Goal: Information Seeking & Learning: Learn about a topic

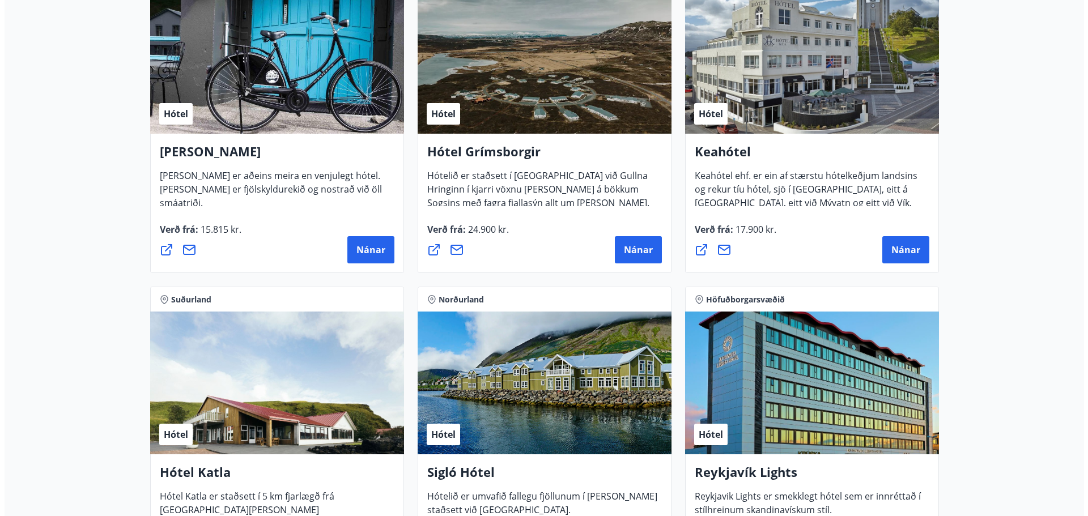
scroll to position [460, 0]
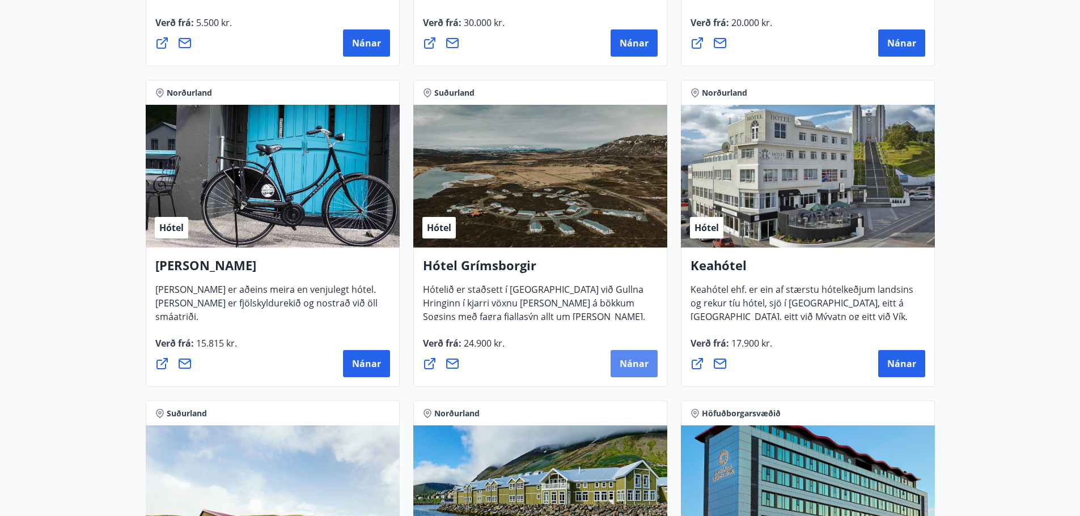
click at [634, 364] on span "Nánar" at bounding box center [634, 364] width 29 height 12
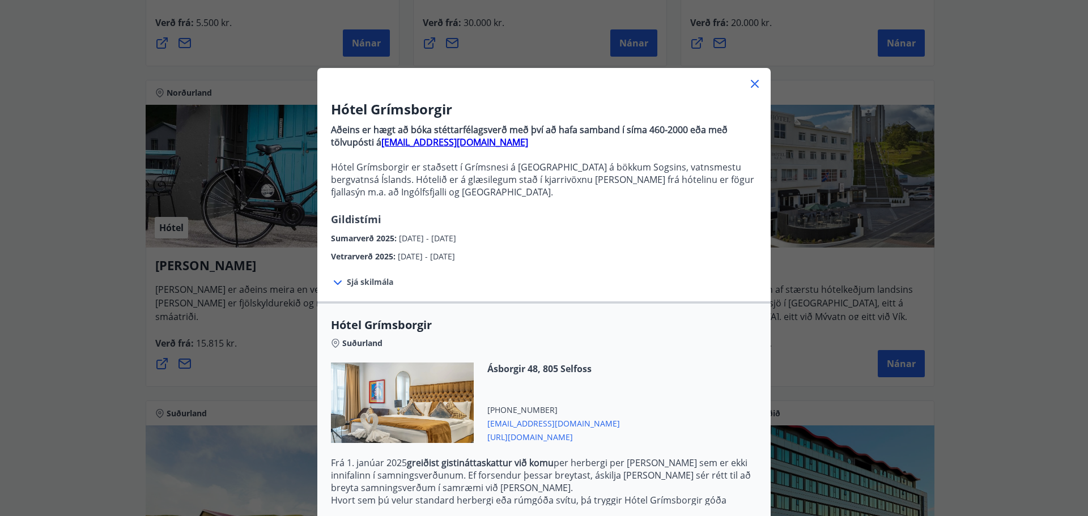
drag, startPoint x: 762, startPoint y: 216, endPoint x: 760, endPoint y: 258, distance: 42.5
click at [760, 259] on div "Hótel Grímsborgir Aðeins er hægt að bóka stéttarfélagsverð með því að hafa samb…" at bounding box center [543, 181] width 453 height 163
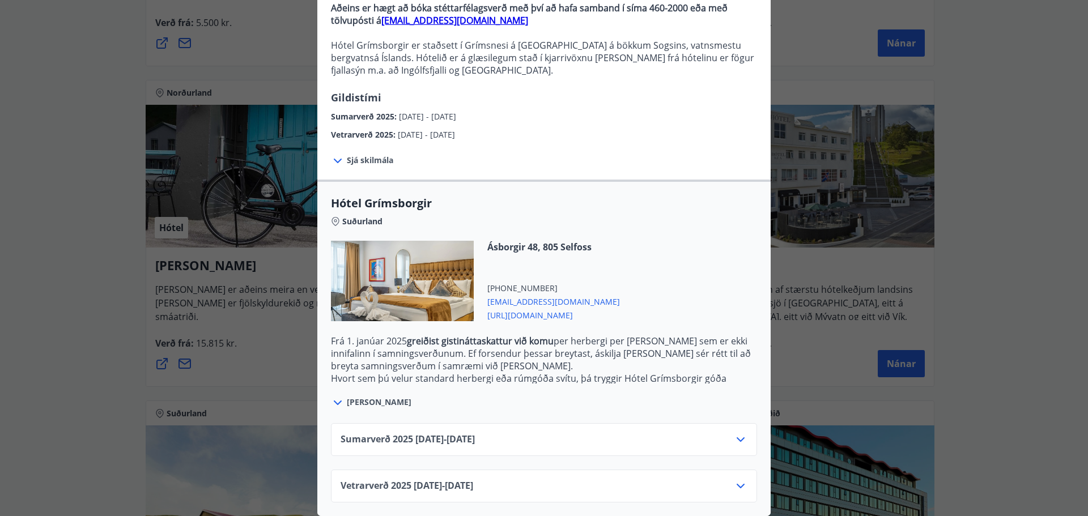
click at [331, 154] on icon at bounding box center [338, 161] width 14 height 14
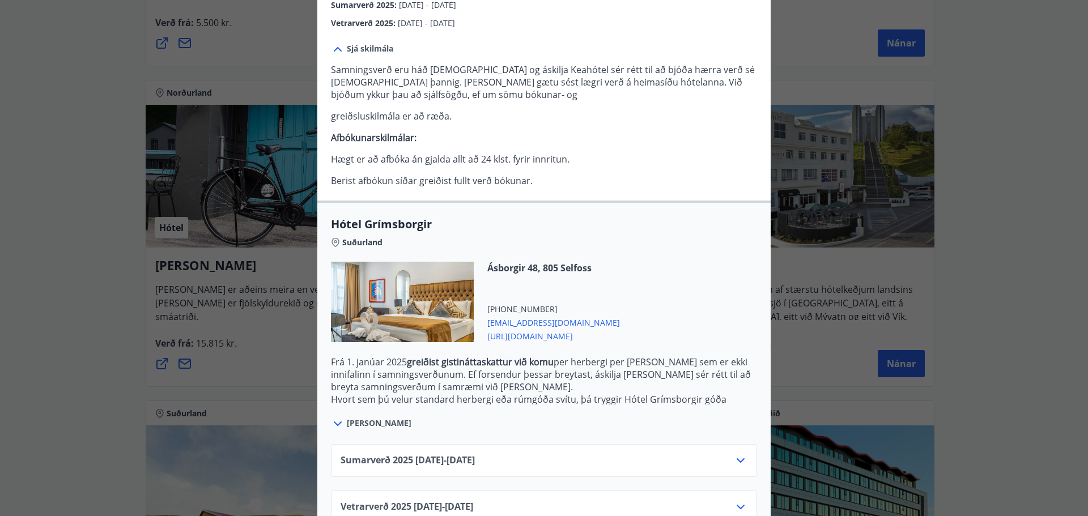
scroll to position [235, 0]
click at [334, 422] on icon at bounding box center [338, 422] width 8 height 5
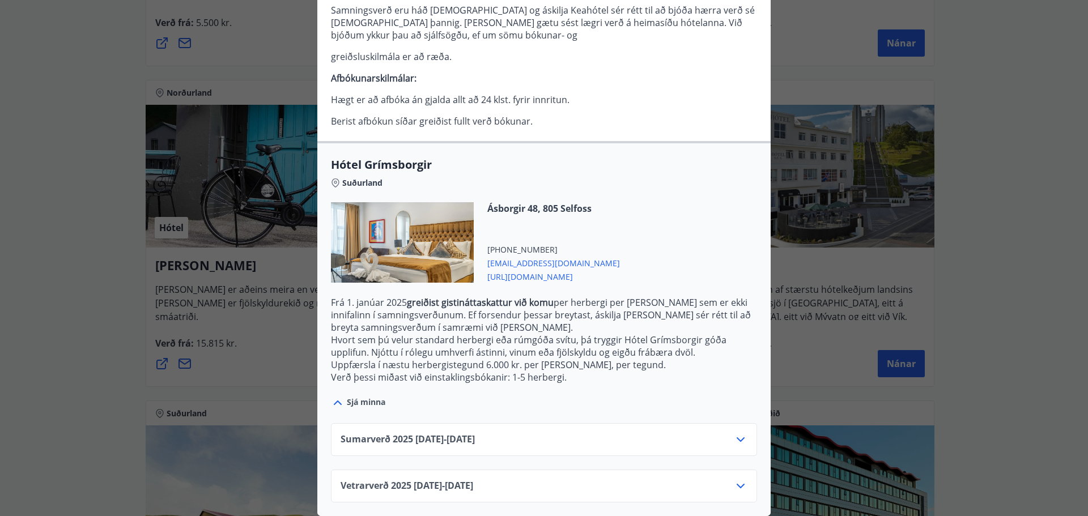
scroll to position [302, 0]
click at [736, 480] on icon at bounding box center [741, 487] width 14 height 14
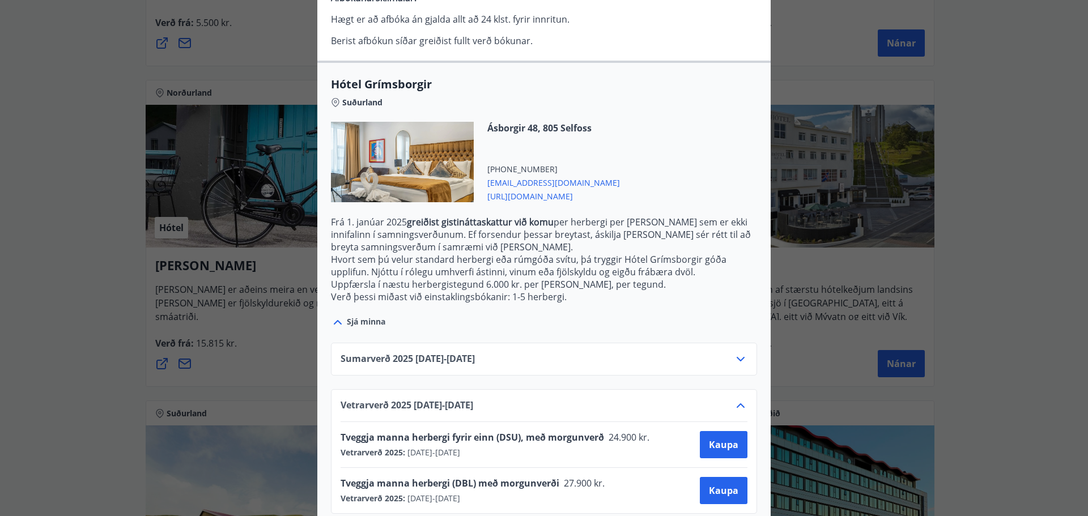
scroll to position [393, 0]
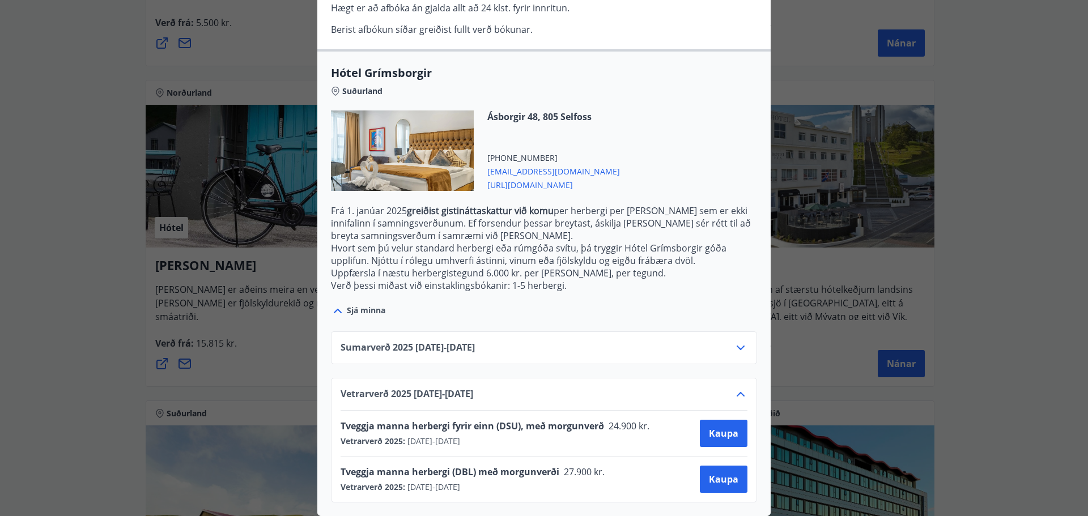
click at [741, 341] on icon at bounding box center [741, 348] width 14 height 14
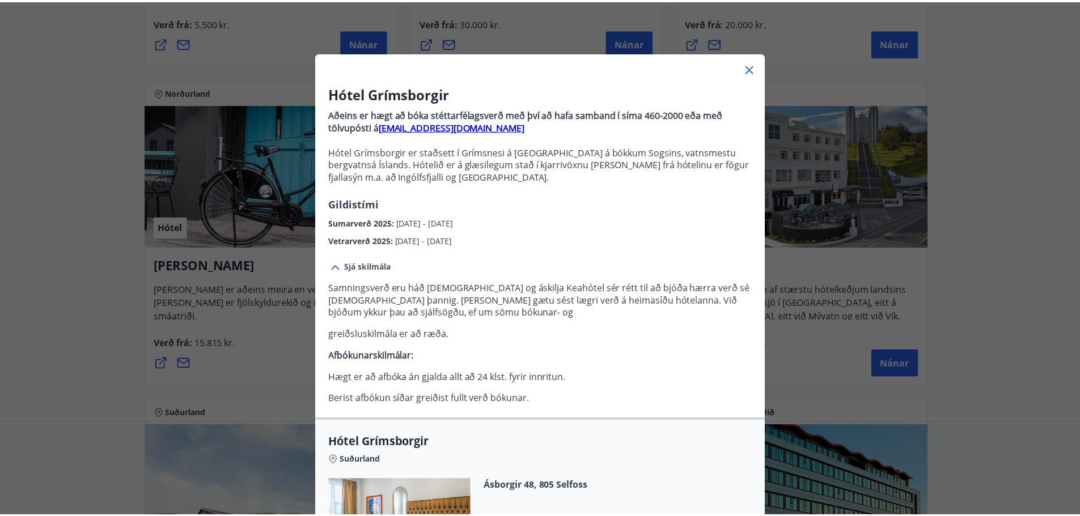
scroll to position [13, 0]
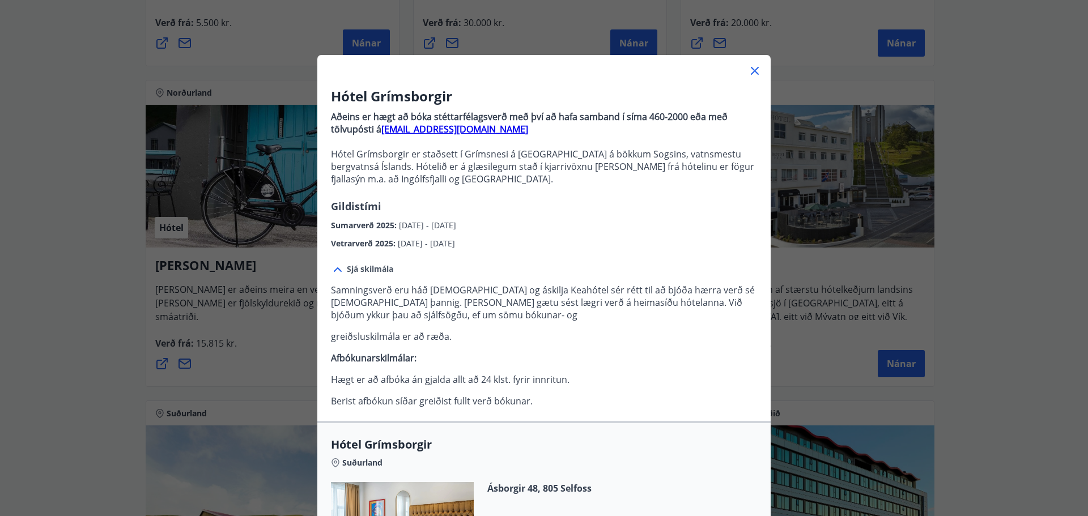
click at [751, 69] on icon at bounding box center [755, 71] width 8 height 8
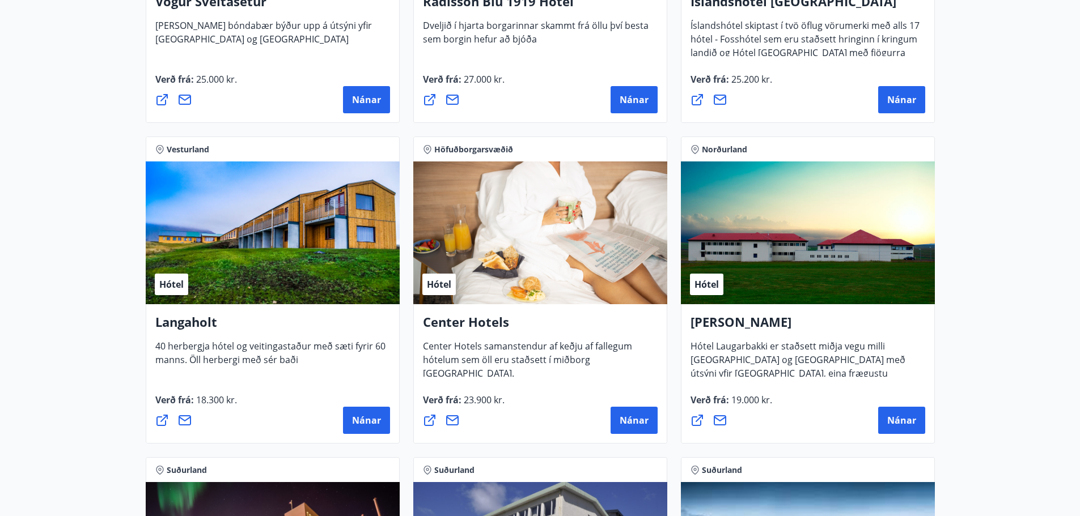
scroll to position [2780, 0]
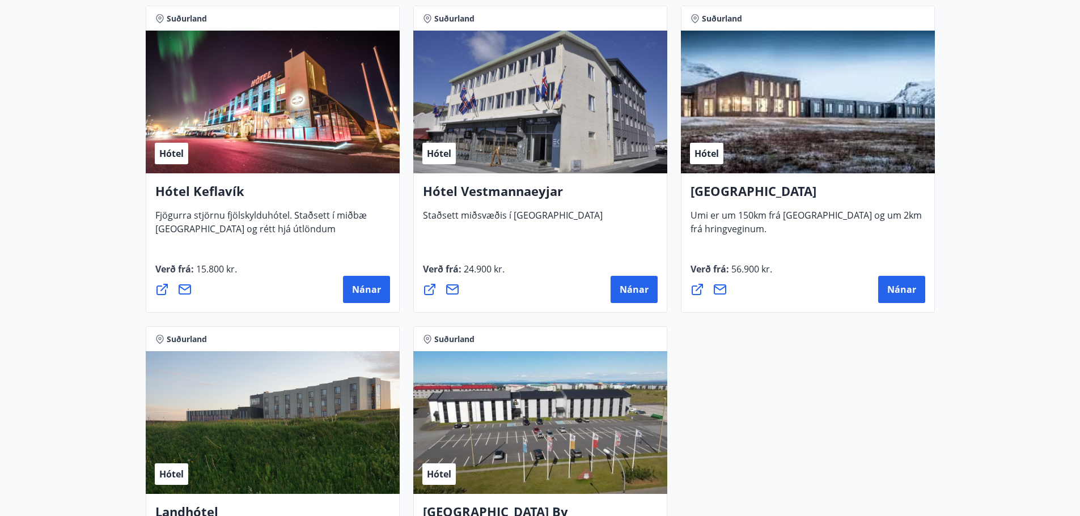
click at [787, 125] on div "Hótel" at bounding box center [808, 102] width 254 height 143
click at [887, 283] on button "Nánar" at bounding box center [901, 289] width 47 height 27
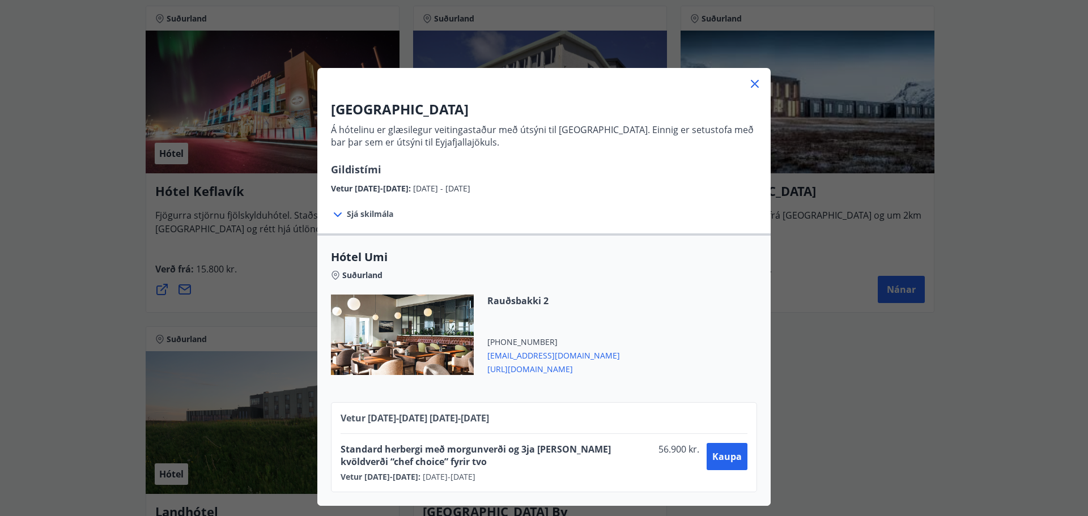
click at [753, 81] on icon at bounding box center [755, 84] width 14 height 14
